Goal: Transaction & Acquisition: Subscribe to service/newsletter

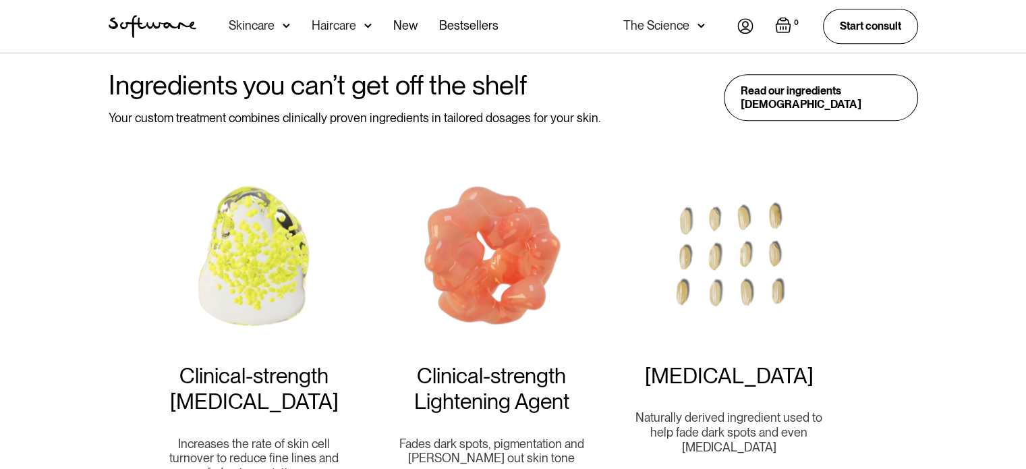
scroll to position [1037, 0]
